Goal: Navigation & Orientation: Find specific page/section

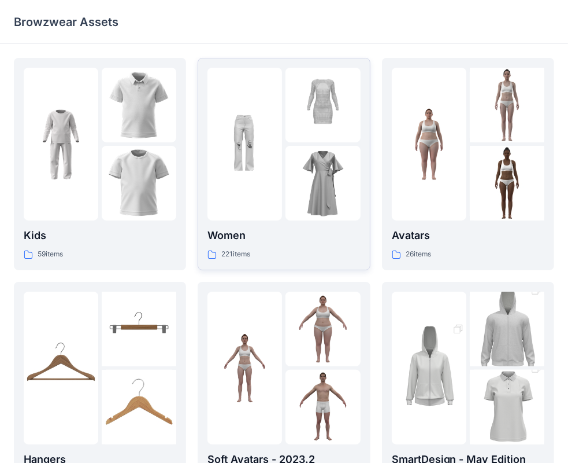
scroll to position [231, 0]
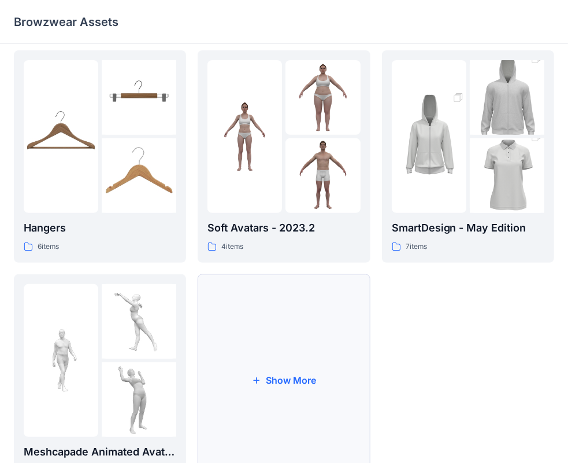
click at [279, 389] on button "Show More" at bounding box center [284, 380] width 172 height 212
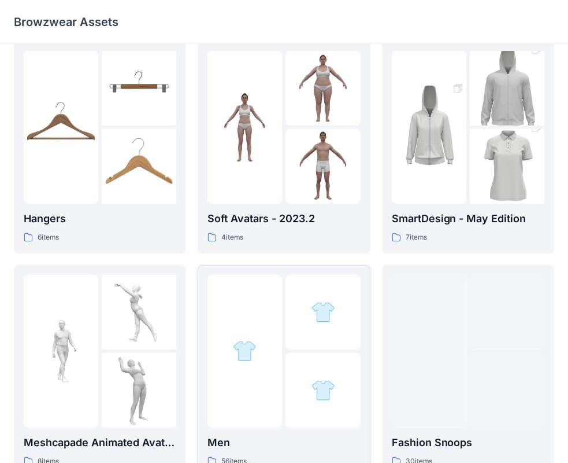
scroll to position [463, 0]
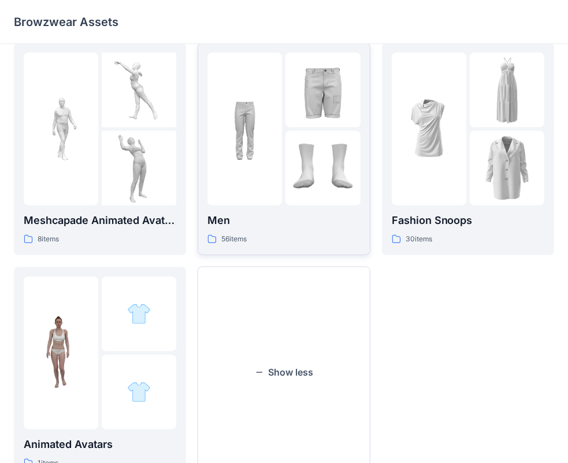
click at [306, 148] on div at bounding box center [323, 168] width 75 height 75
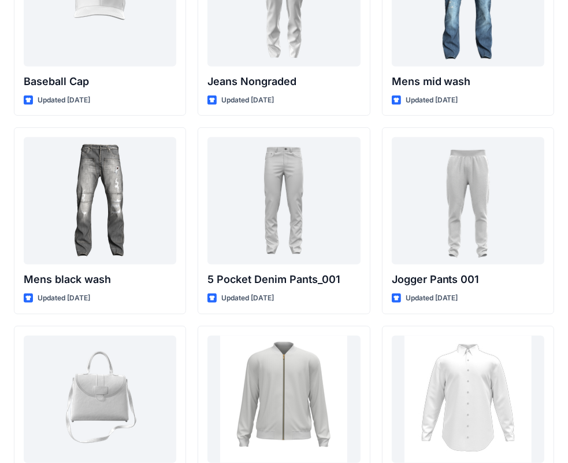
scroll to position [431, 0]
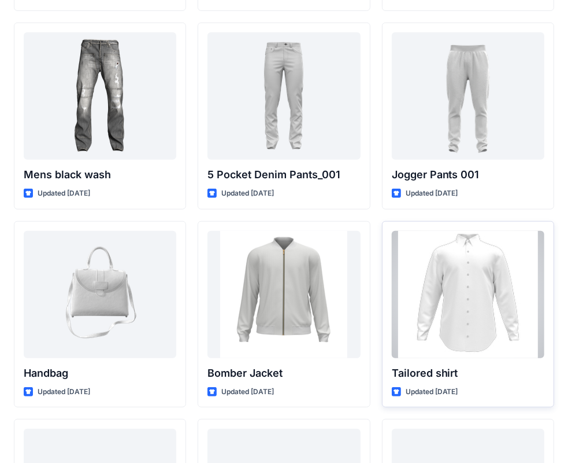
click at [463, 287] on div at bounding box center [468, 294] width 153 height 127
